Goal: Check status: Check status

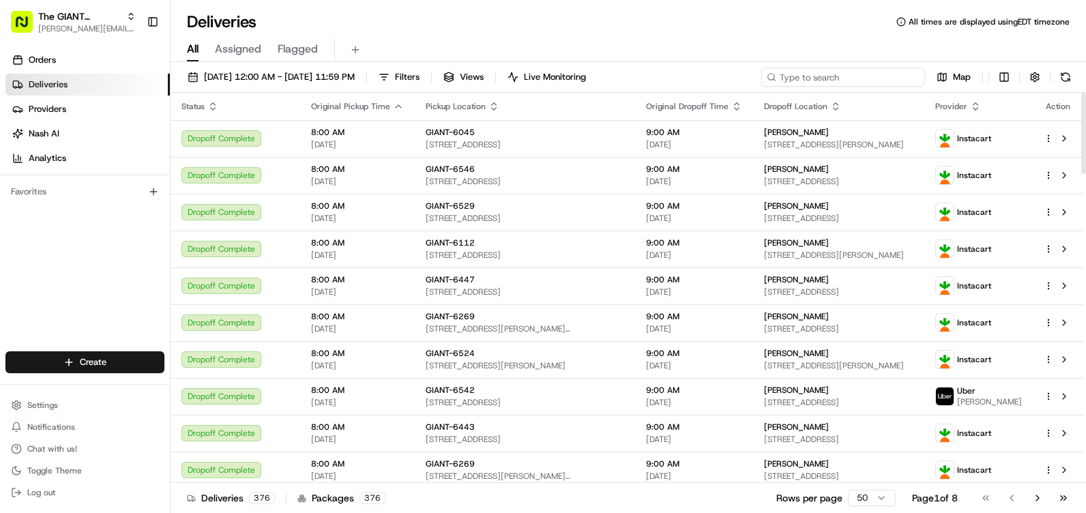
click at [854, 70] on input at bounding box center [843, 77] width 164 height 19
type input "6269"
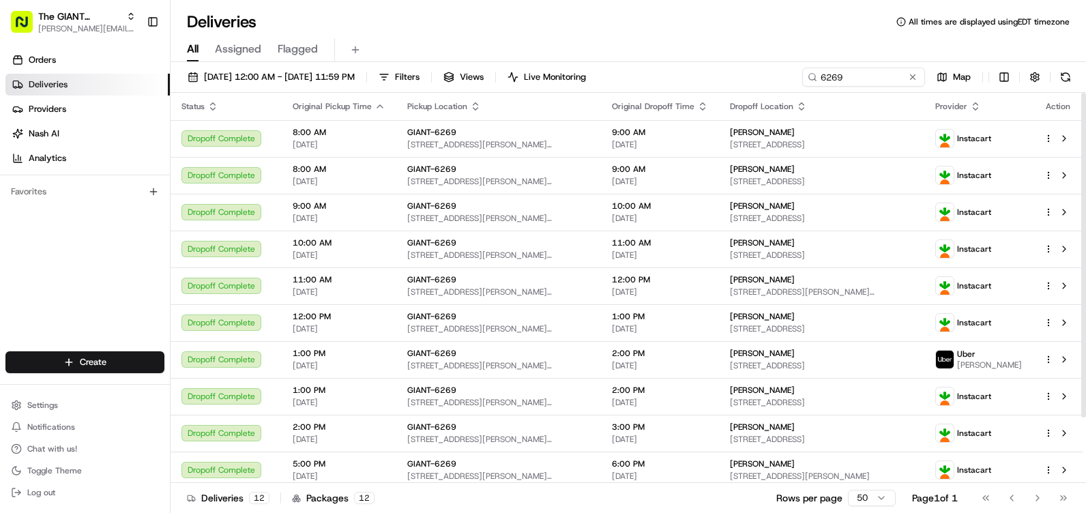
click at [377, 107] on icon "button" at bounding box center [379, 106] width 11 height 11
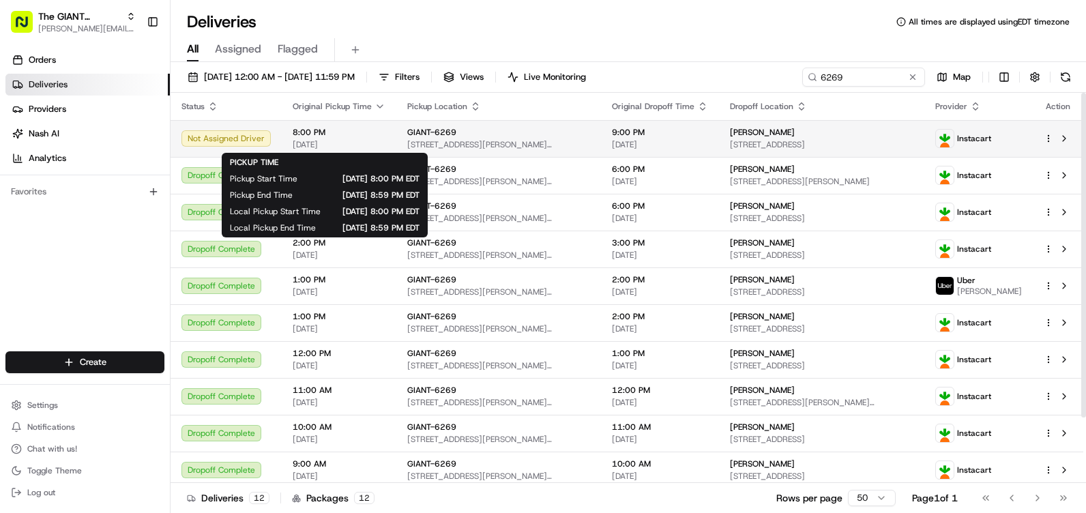
click at [353, 143] on span "[DATE]" at bounding box center [339, 144] width 93 height 11
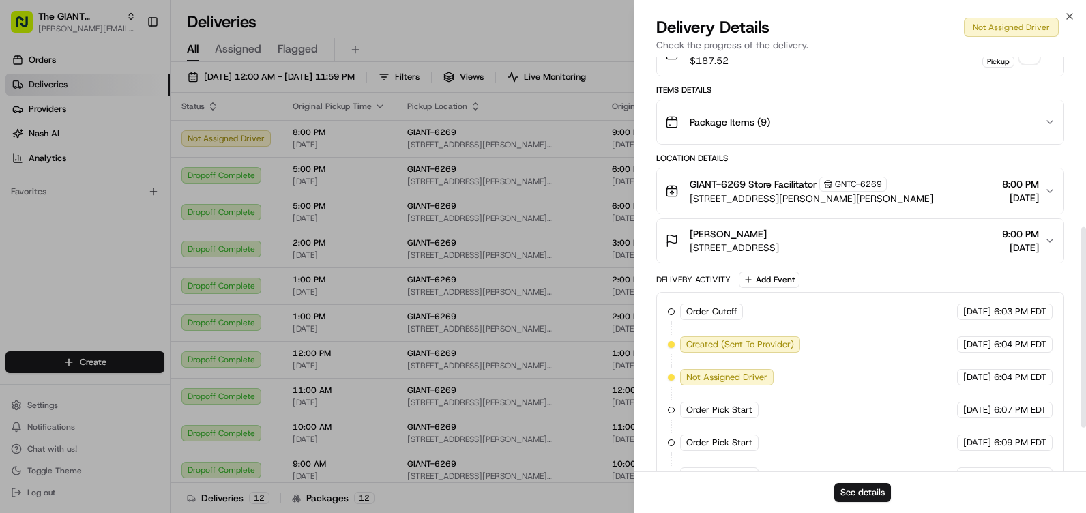
scroll to position [303, 0]
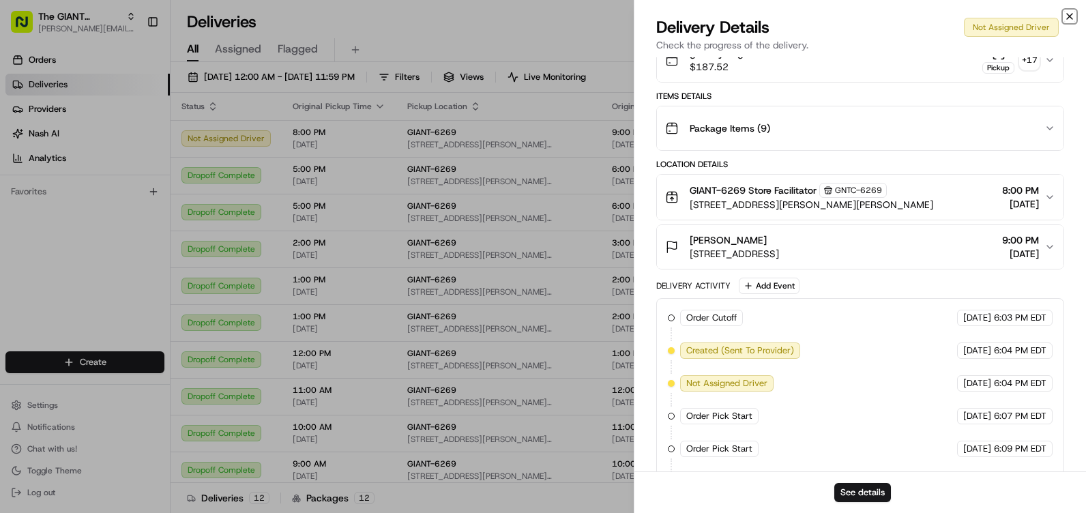
click at [1074, 18] on icon "button" at bounding box center [1069, 16] width 11 height 11
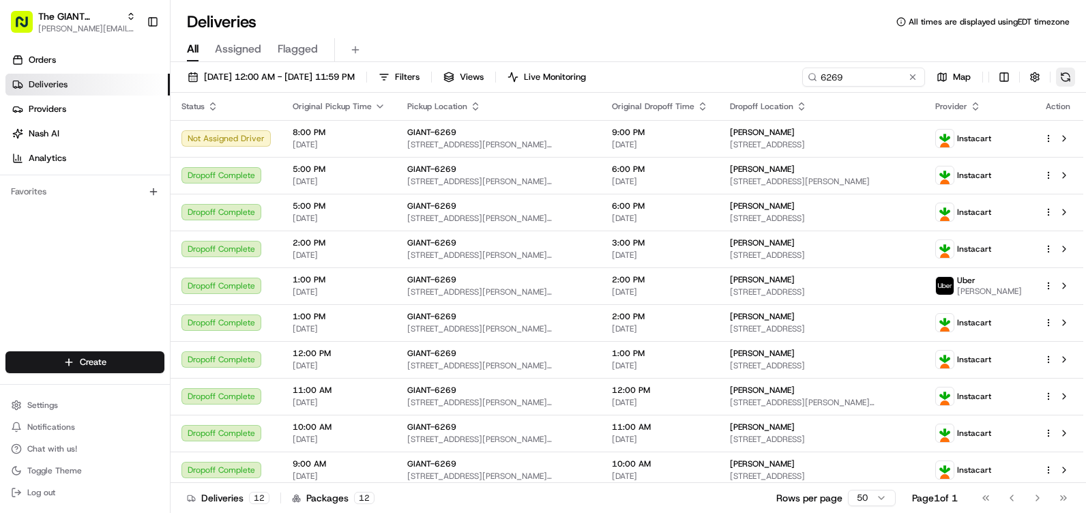
click at [1073, 74] on button at bounding box center [1065, 77] width 19 height 19
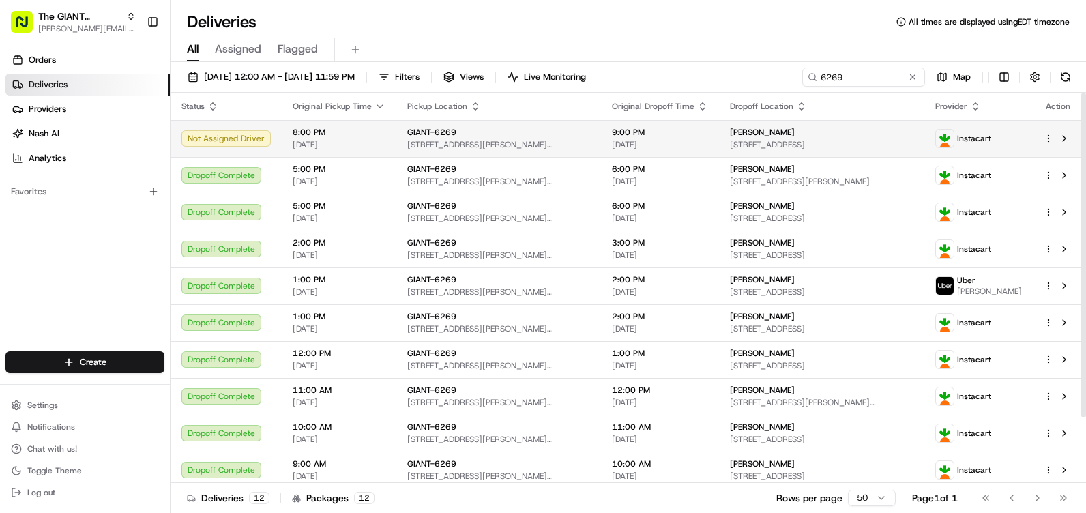
click at [1037, 139] on td at bounding box center [1057, 138] width 50 height 37
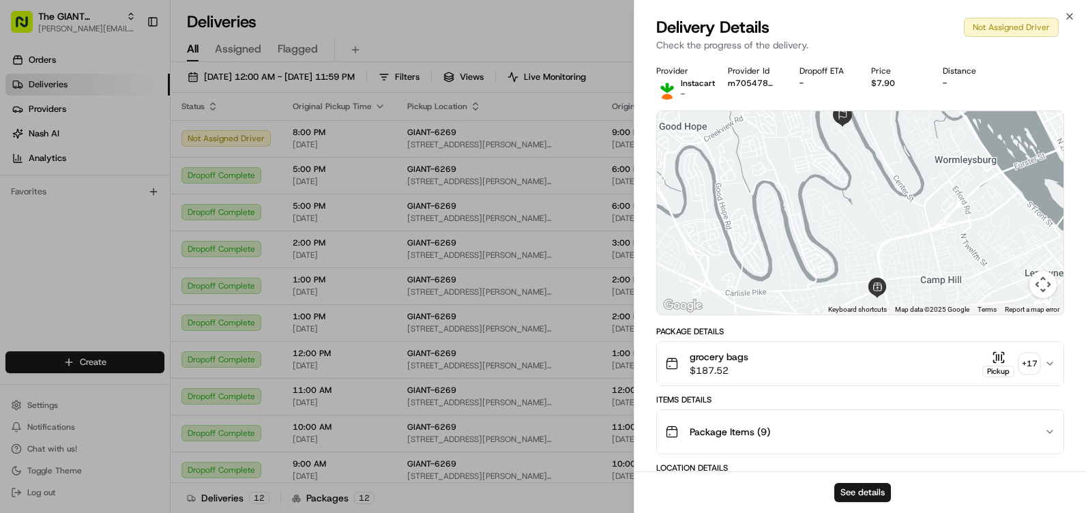
click at [1033, 365] on div "+ 17" at bounding box center [1028, 363] width 19 height 19
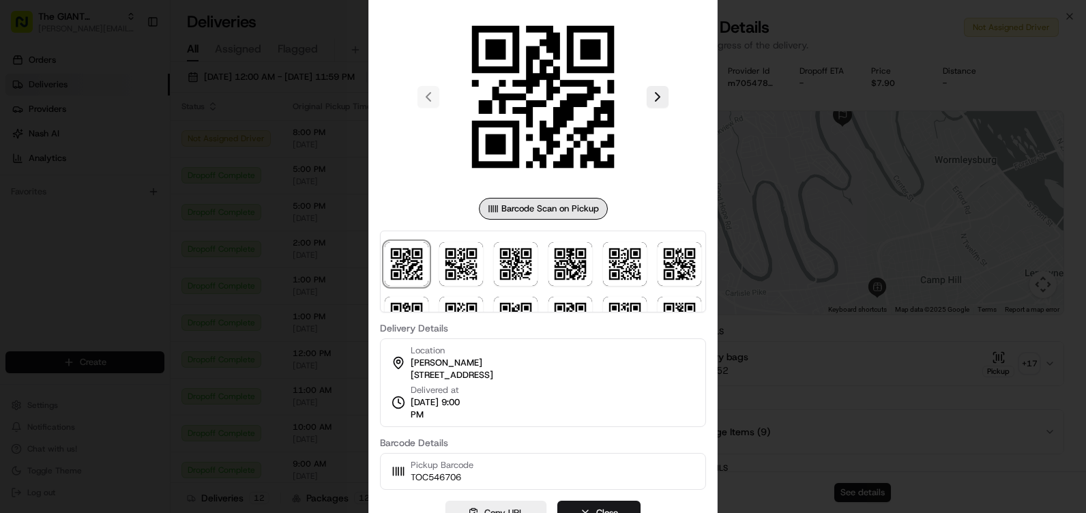
click at [942, 233] on div at bounding box center [543, 256] width 1086 height 513
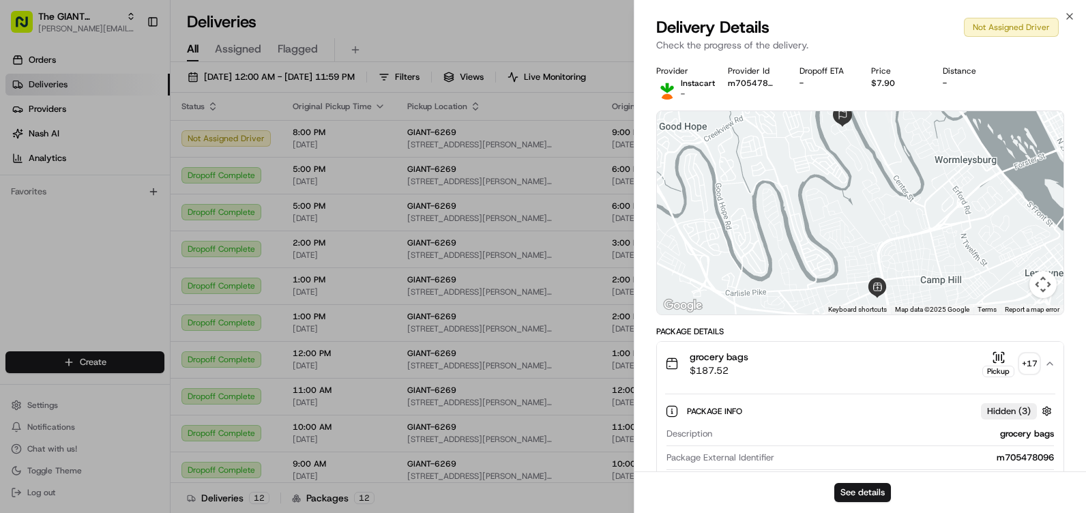
click at [1077, 10] on div "Close Delivery Details Not Assigned Driver Check the progress of the delivery. …" at bounding box center [859, 256] width 452 height 513
click at [1073, 10] on div "Close Delivery Details Not Assigned Driver Check the progress of the delivery. …" at bounding box center [859, 256] width 452 height 513
click at [1068, 11] on icon "button" at bounding box center [1069, 16] width 11 height 11
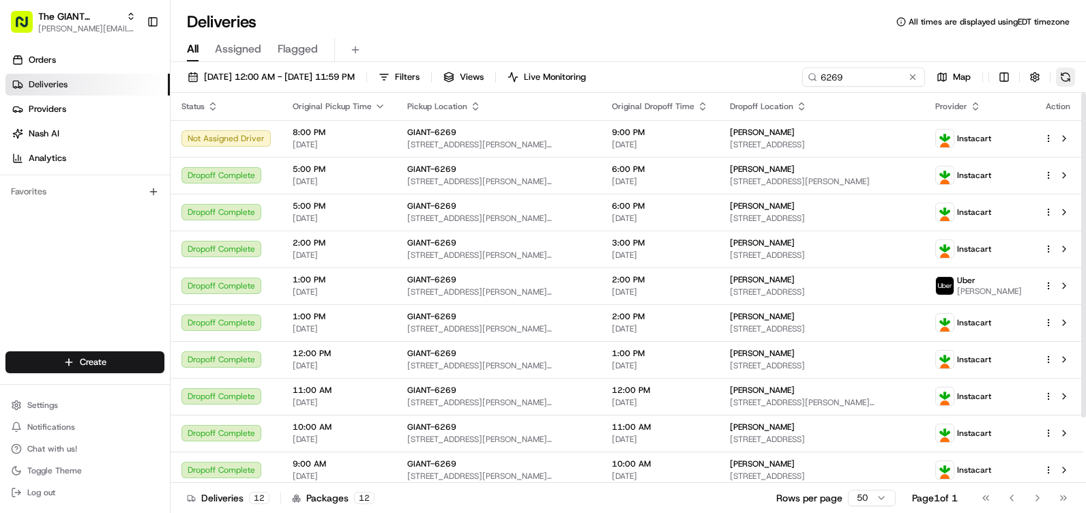
click at [1062, 70] on button at bounding box center [1065, 77] width 19 height 19
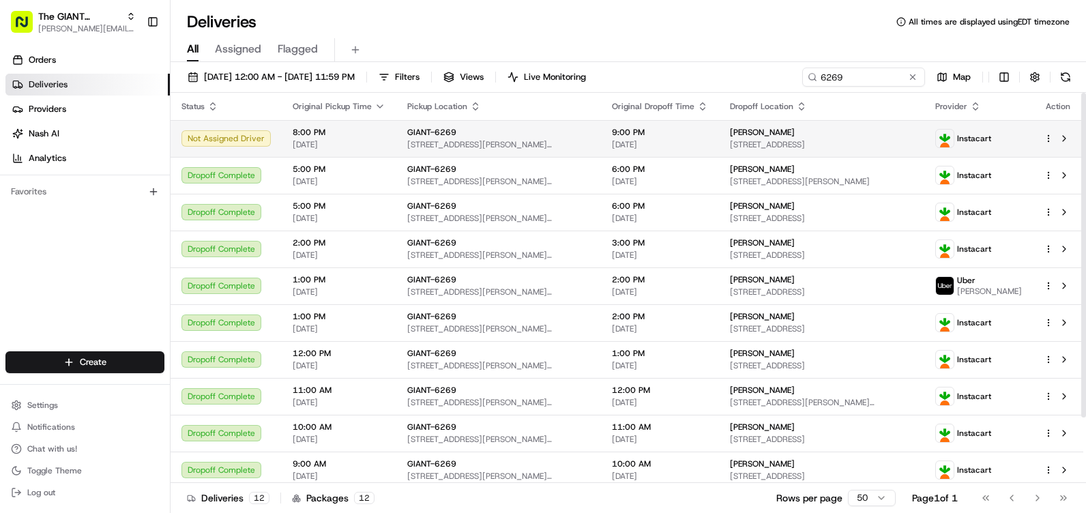
click at [1045, 132] on div at bounding box center [1057, 138] width 29 height 16
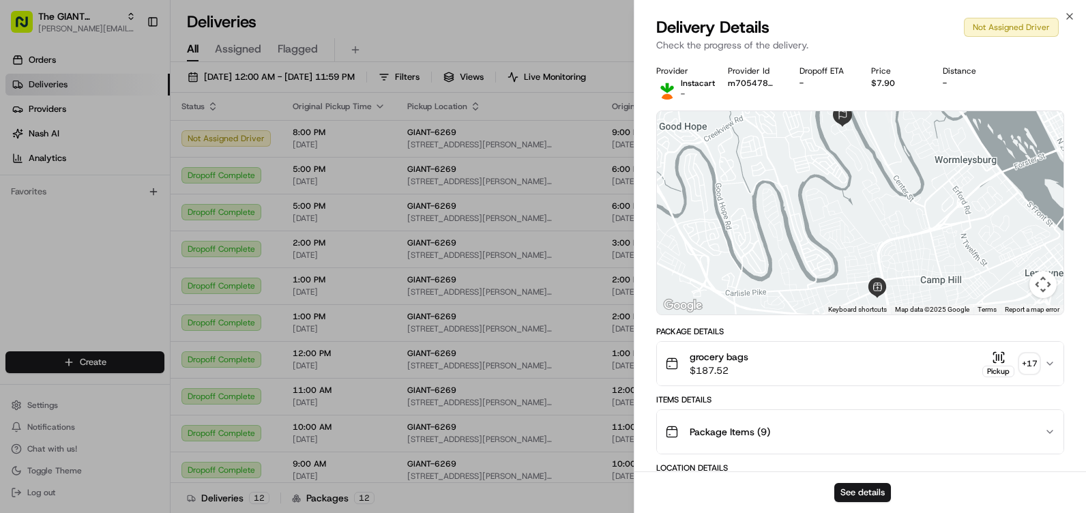
click at [1020, 31] on div "Not Assigned Driver" at bounding box center [1010, 27] width 95 height 19
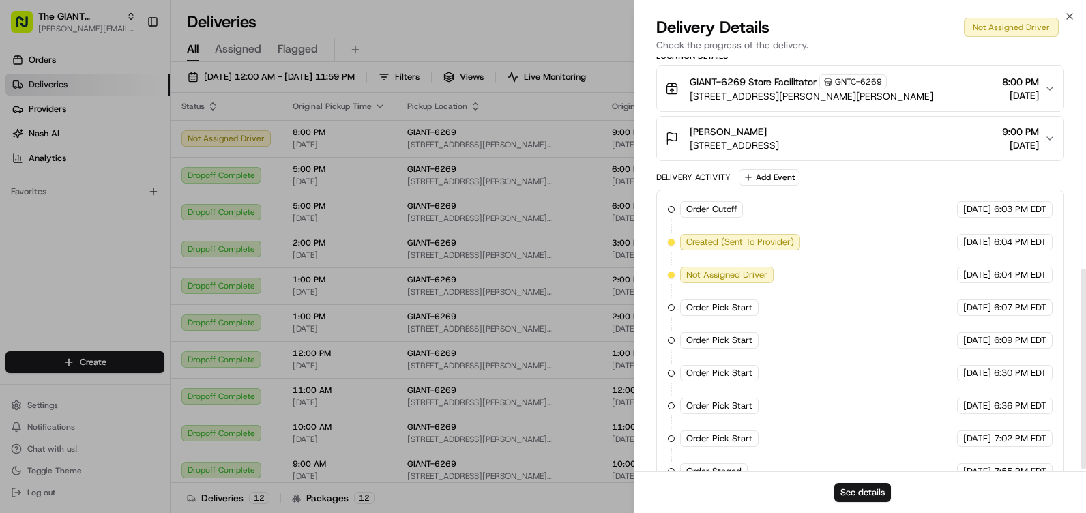
scroll to position [440, 0]
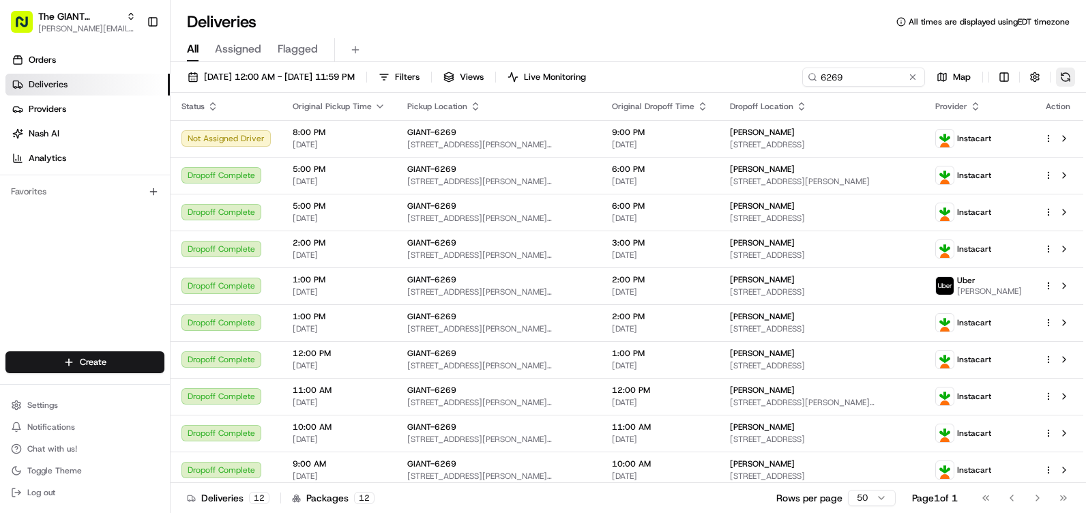
click at [1069, 76] on button at bounding box center [1065, 77] width 19 height 19
